Goal: Task Accomplishment & Management: Manage account settings

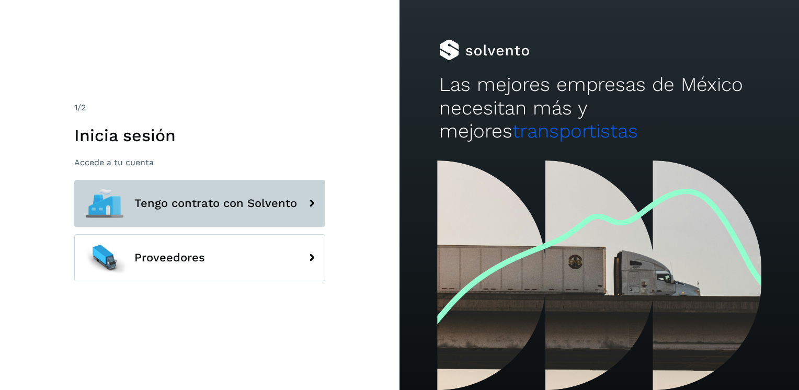
click at [235, 206] on span "Tengo contrato con Solvento" at bounding box center [215, 203] width 163 height 13
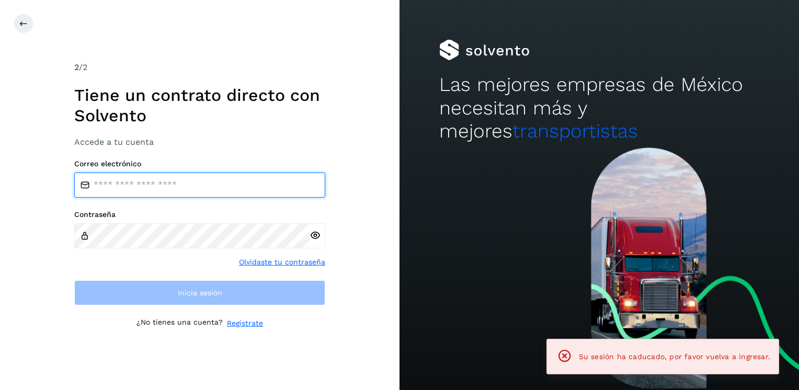
type input "**********"
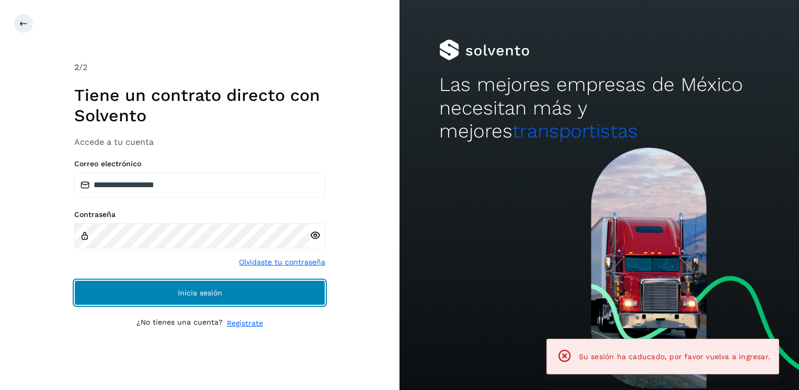
click at [211, 292] on span "Inicia sesión" at bounding box center [200, 292] width 44 height 7
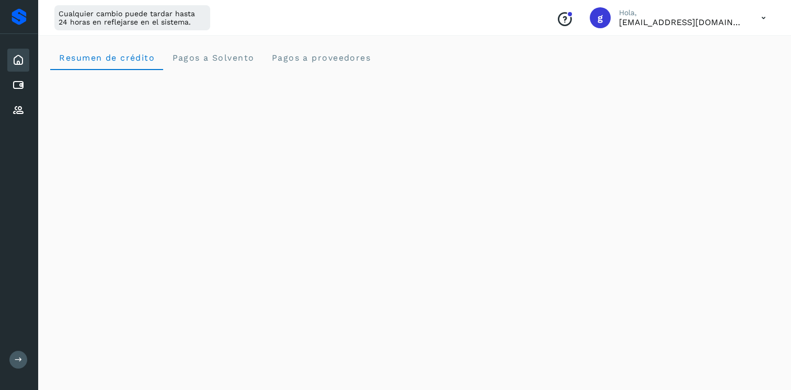
click at [22, 62] on icon at bounding box center [18, 60] width 13 height 13
click at [17, 60] on icon at bounding box center [18, 60] width 13 height 13
click at [17, 364] on icon at bounding box center [19, 360] width 8 height 8
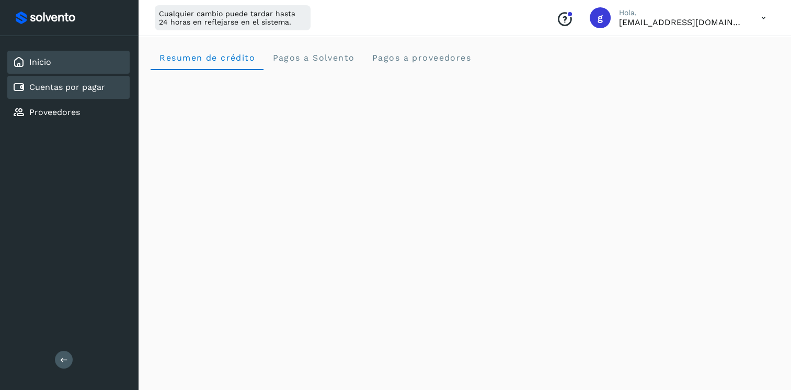
click at [80, 85] on link "Cuentas por pagar" at bounding box center [67, 87] width 76 height 10
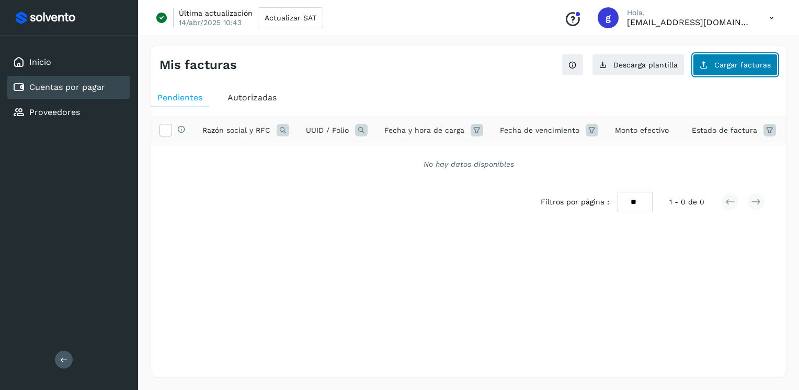
click at [739, 67] on span "Cargar facturas" at bounding box center [743, 64] width 56 height 7
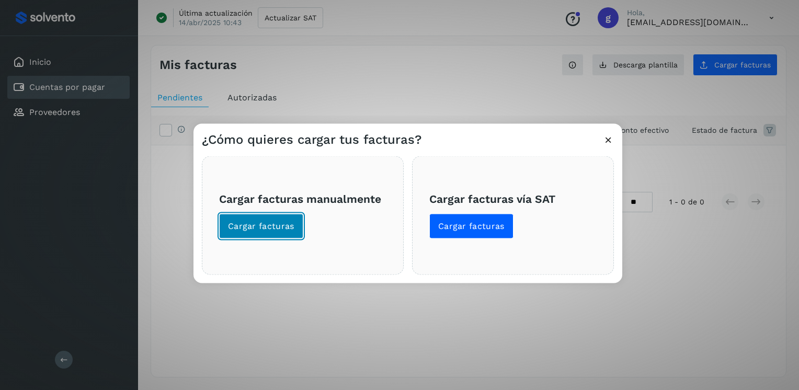
click at [277, 225] on span "Cargar facturas" at bounding box center [261, 227] width 66 height 12
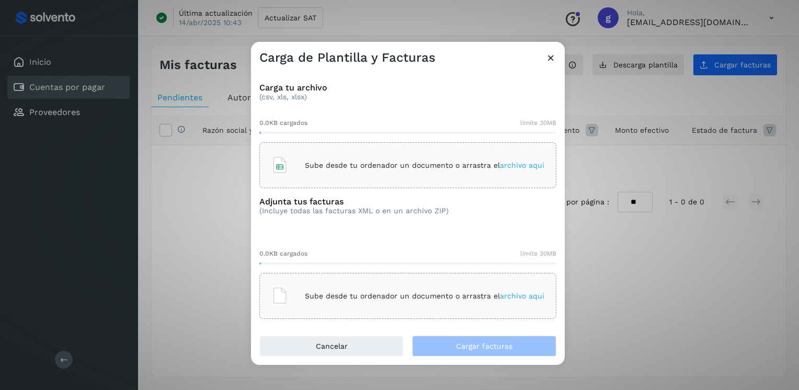
click at [352, 158] on div "Sube desde tu ordenador un documento o arrastra el archivo aquí" at bounding box center [407, 165] width 273 height 28
click at [336, 296] on p "Sube desde tu ordenador un documento o arrastra el archivo aquí" at bounding box center [425, 296] width 240 height 9
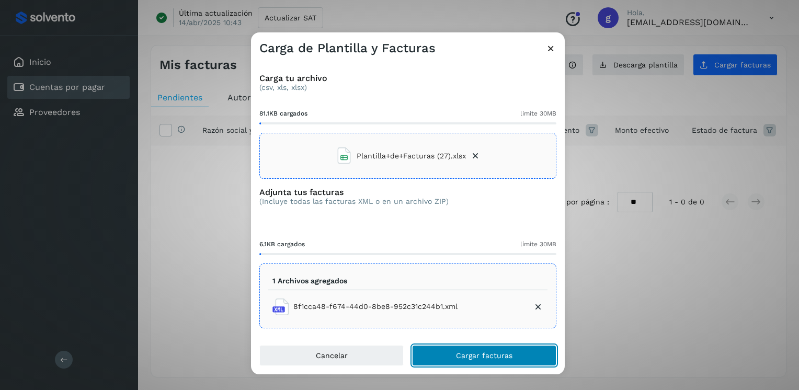
click at [469, 355] on span "Cargar facturas" at bounding box center [484, 355] width 56 height 7
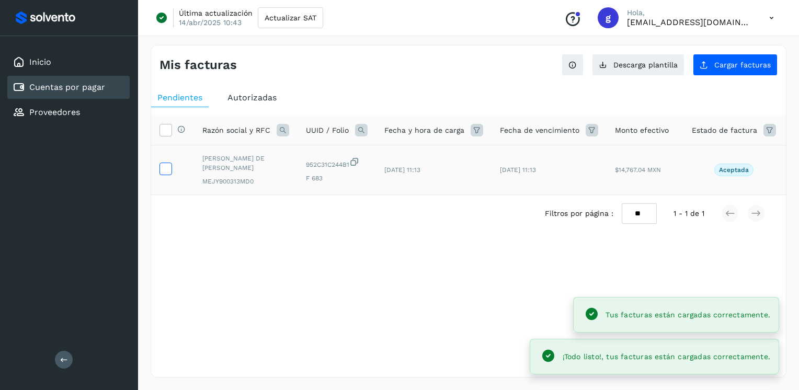
click at [167, 164] on icon at bounding box center [165, 168] width 11 height 11
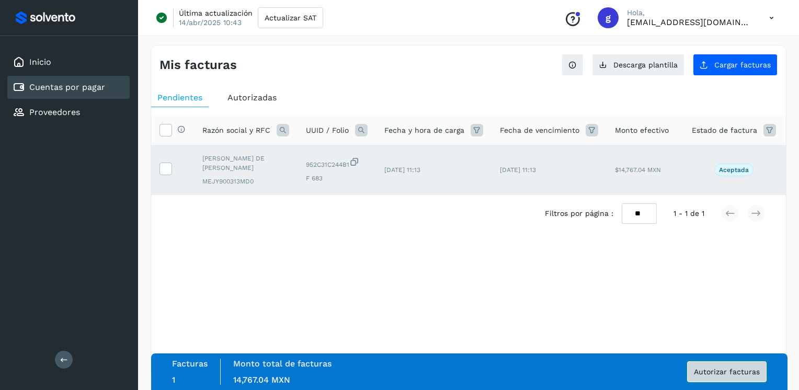
click at [706, 373] on span "Autorizar facturas" at bounding box center [727, 371] width 66 height 7
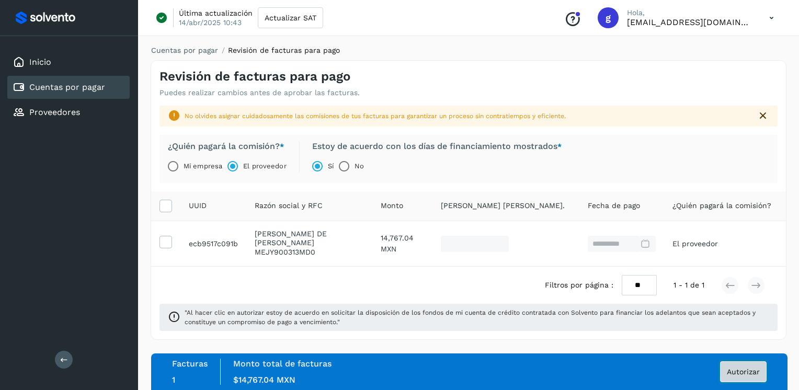
click at [734, 372] on span "Autorizar" at bounding box center [743, 371] width 33 height 7
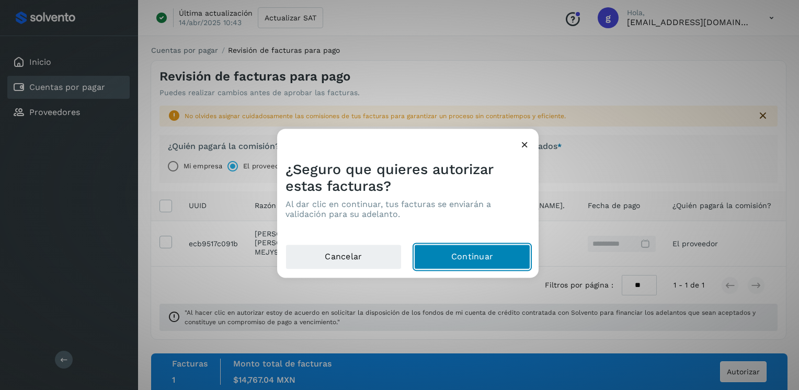
click at [459, 250] on button "Continuar" at bounding box center [472, 257] width 116 height 25
